Goal: Information Seeking & Learning: Check status

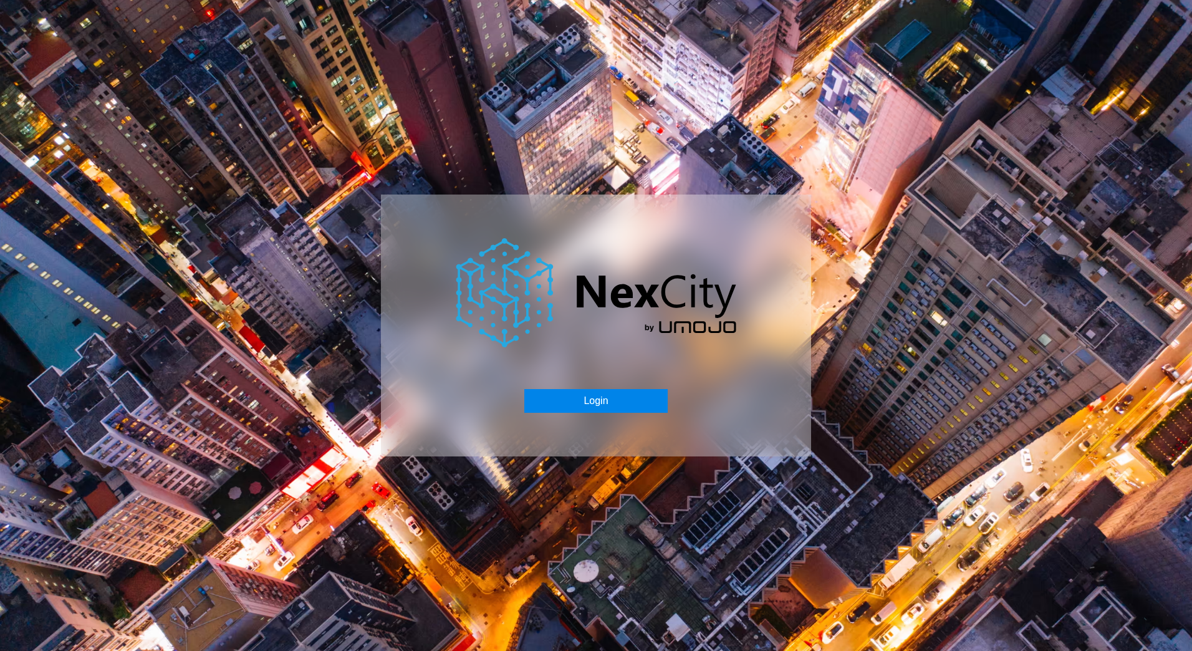
click at [651, 395] on button "Login" at bounding box center [595, 401] width 143 height 24
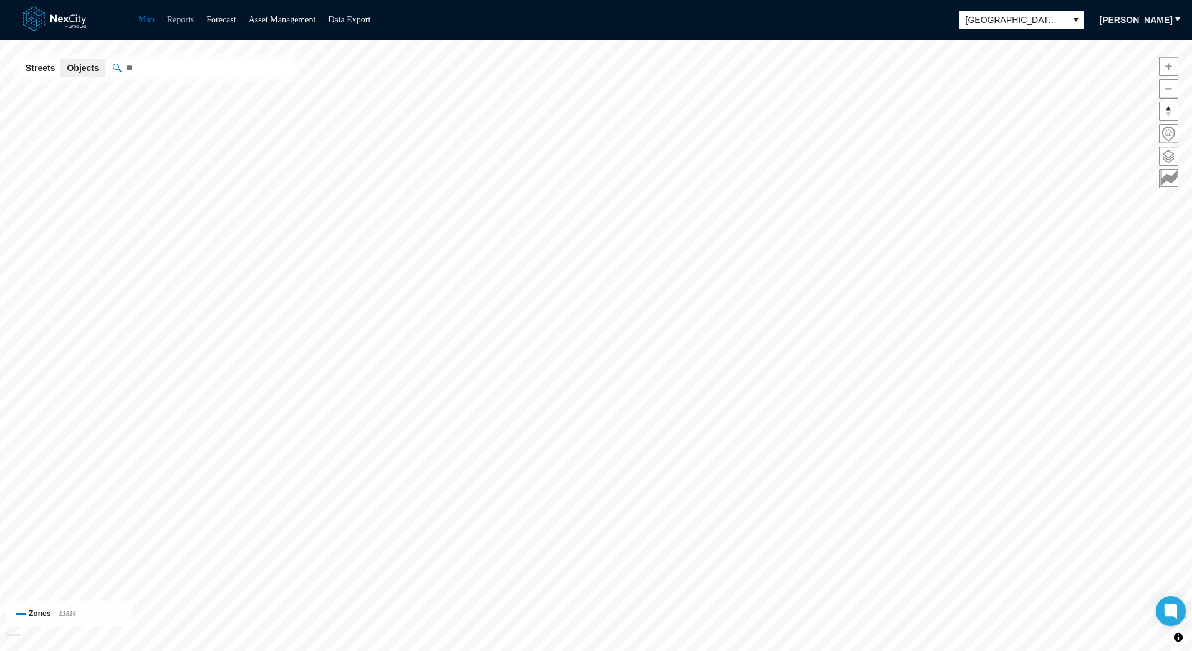
click at [180, 21] on link "Reports" at bounding box center [180, 19] width 27 height 9
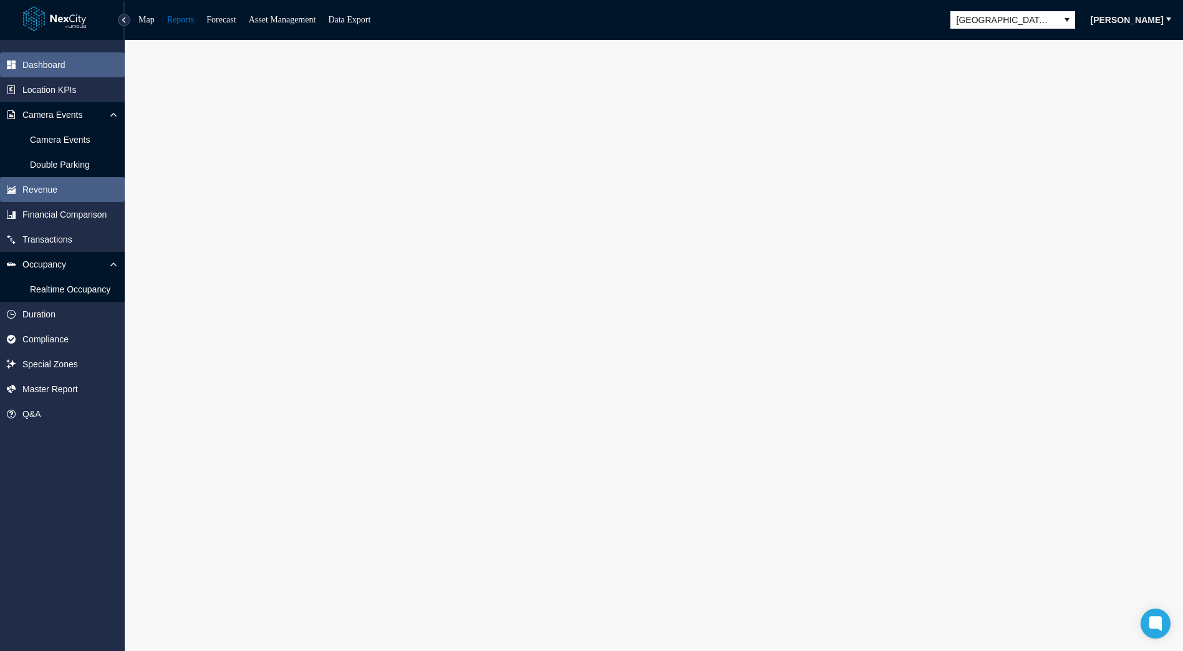
click at [56, 191] on span "Revenue" at bounding box center [62, 189] width 125 height 25
